Goal: Transaction & Acquisition: Purchase product/service

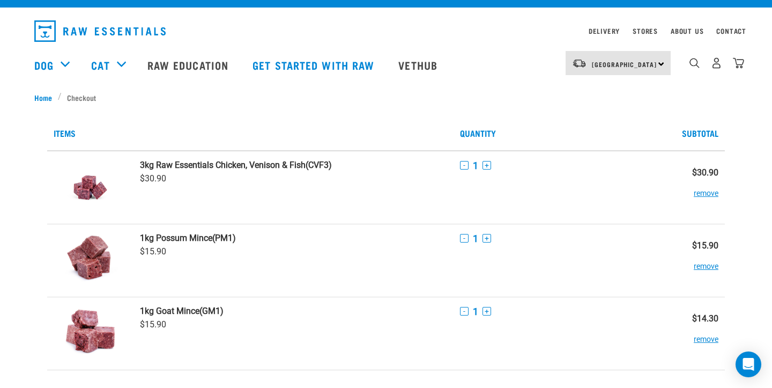
scroll to position [14, 0]
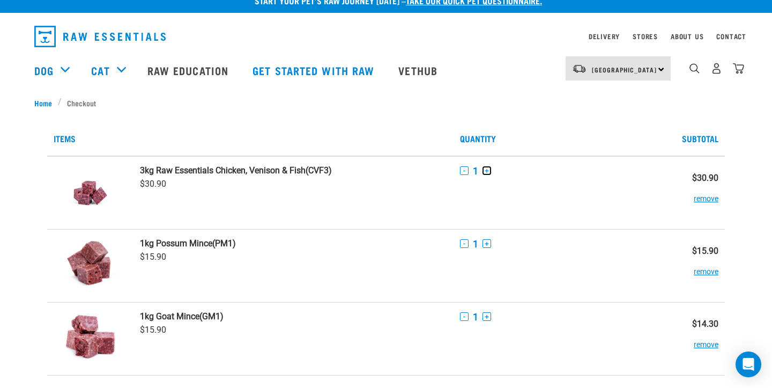
click at [484, 169] on button "+" at bounding box center [486, 170] width 9 height 9
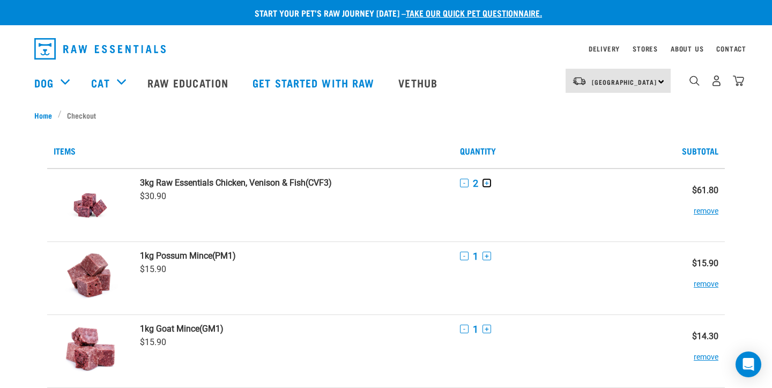
scroll to position [0, 0]
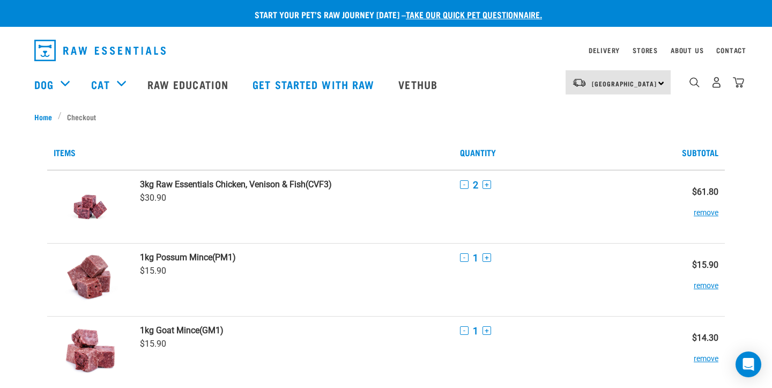
click at [488, 209] on td "- 2 +" at bounding box center [554, 206] width 203 height 73
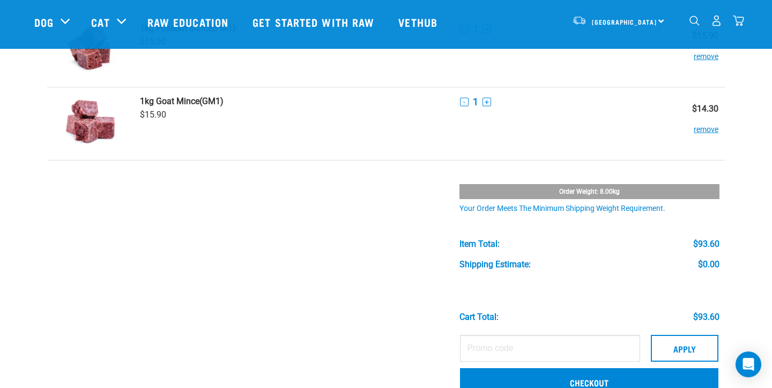
scroll to position [220, 0]
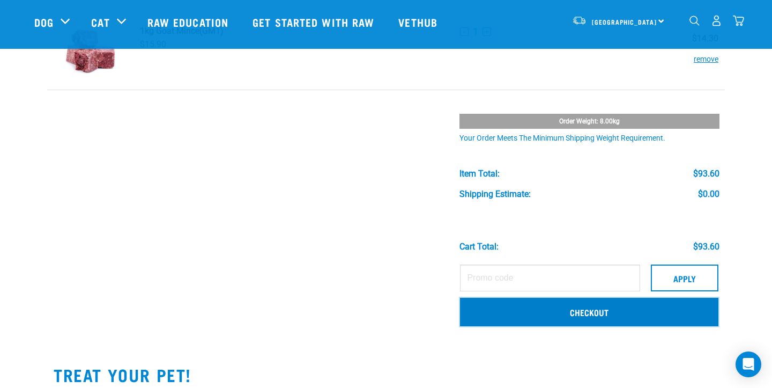
click at [606, 321] on link "Checkout" at bounding box center [589, 312] width 258 height 28
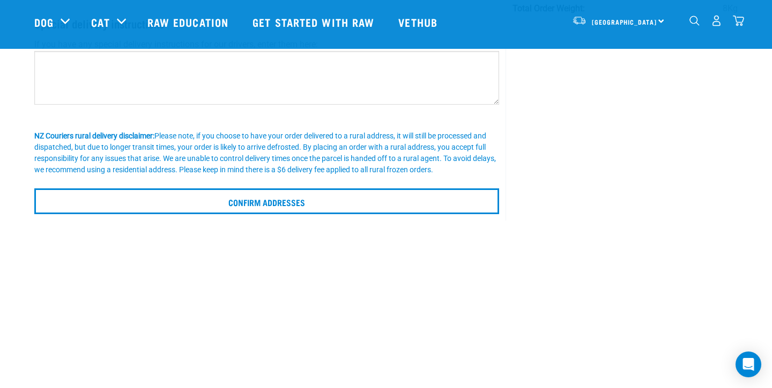
scroll to position [228, 0]
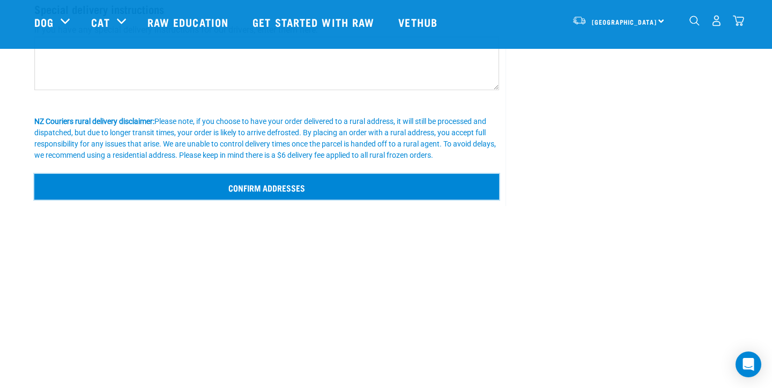
click at [303, 188] on input "Confirm addresses" at bounding box center [266, 187] width 465 height 26
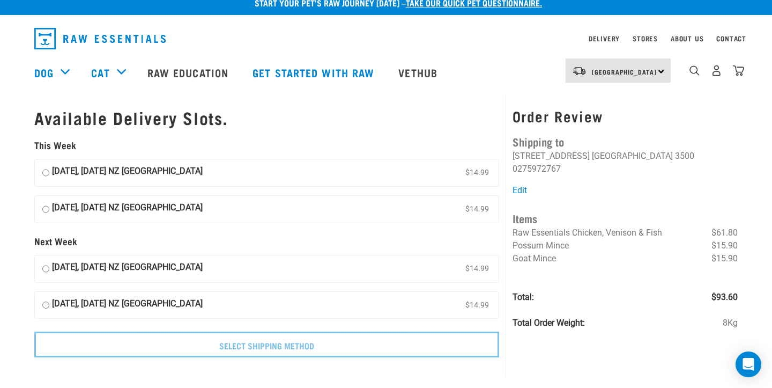
scroll to position [3, 0]
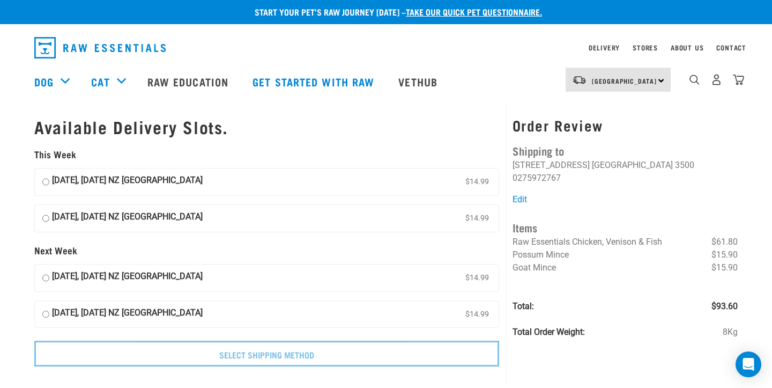
click at [46, 180] on input "[DATE], [DATE] NZ [GEOGRAPHIC_DATA] $14.99" at bounding box center [45, 182] width 7 height 16
radio input "true"
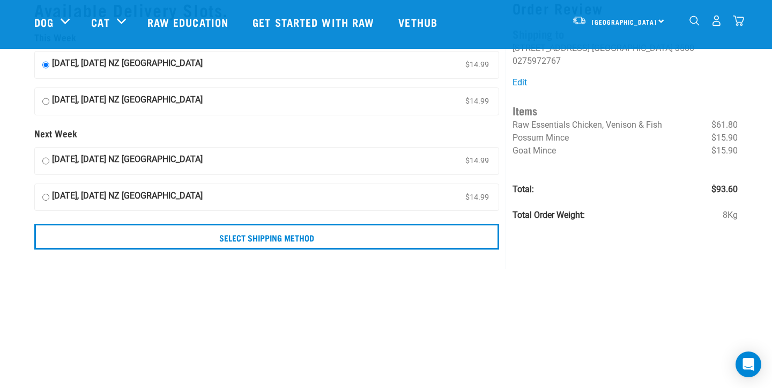
scroll to position [53, 0]
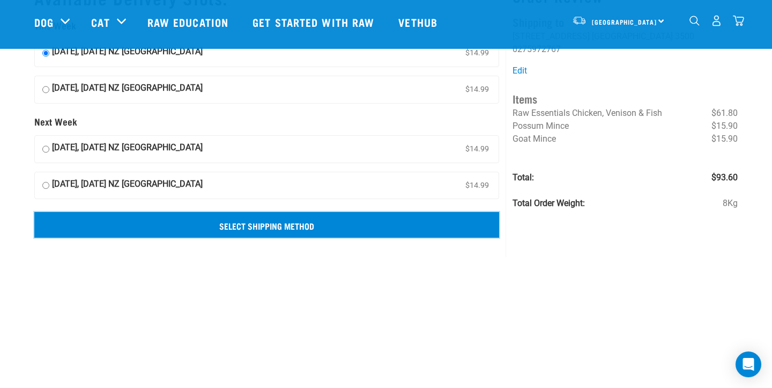
click at [321, 233] on input "Select Shipping Method" at bounding box center [266, 225] width 465 height 26
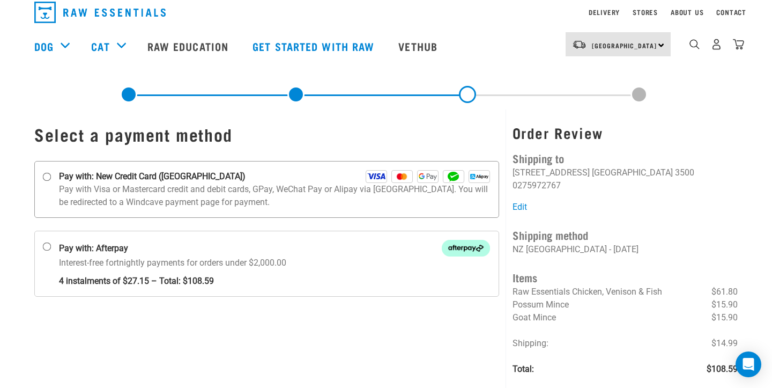
scroll to position [39, 0]
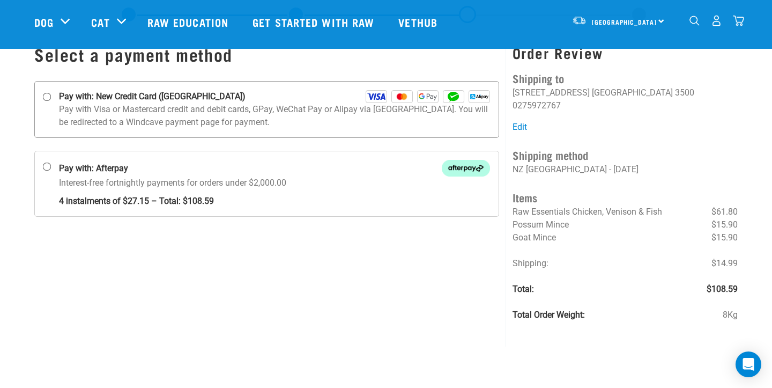
click at [180, 116] on p "Pay with Visa or Mastercard credit and debit cards, GPay, WeChat Pay or Alipay …" at bounding box center [274, 116] width 431 height 26
click at [51, 101] on input "Pay with: New Credit Card ([GEOGRAPHIC_DATA])" at bounding box center [47, 97] width 9 height 9
radio input "true"
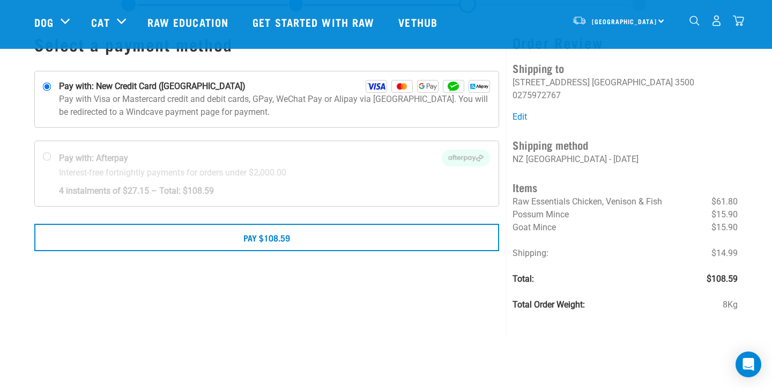
scroll to position [50, 0]
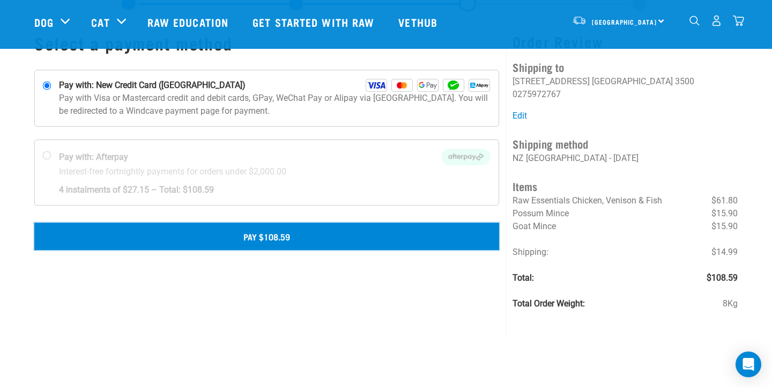
click at [203, 239] on button "Pay $108.59" at bounding box center [266, 235] width 465 height 27
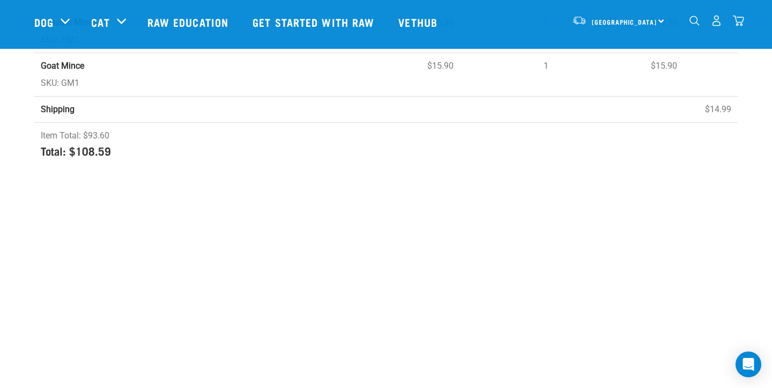
scroll to position [271, 0]
